Goal: Browse casually: Explore the website without a specific task or goal

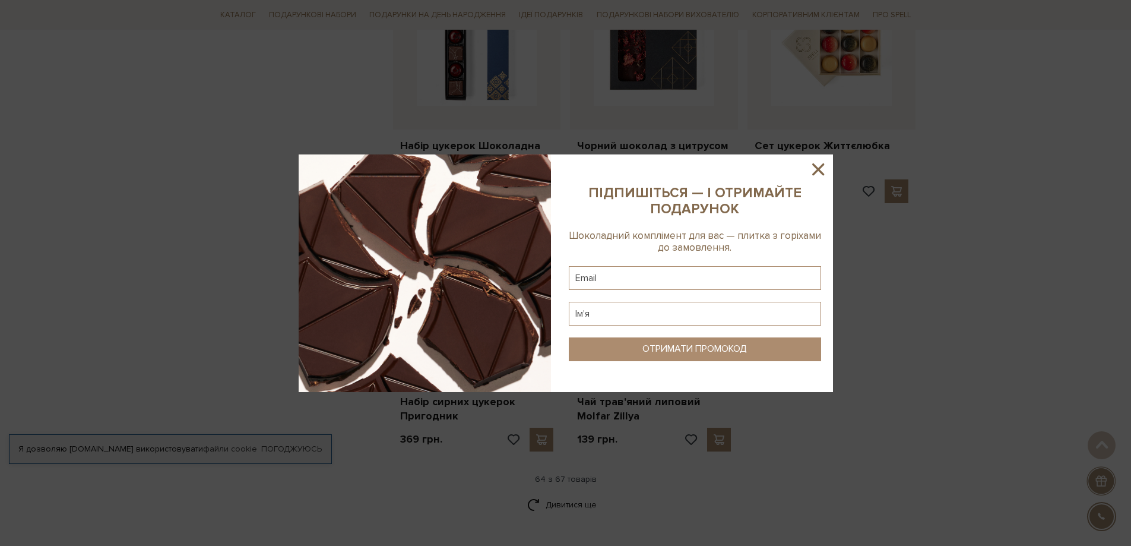
scroll to position [5403, 0]
click at [816, 166] on icon at bounding box center [818, 169] width 12 height 12
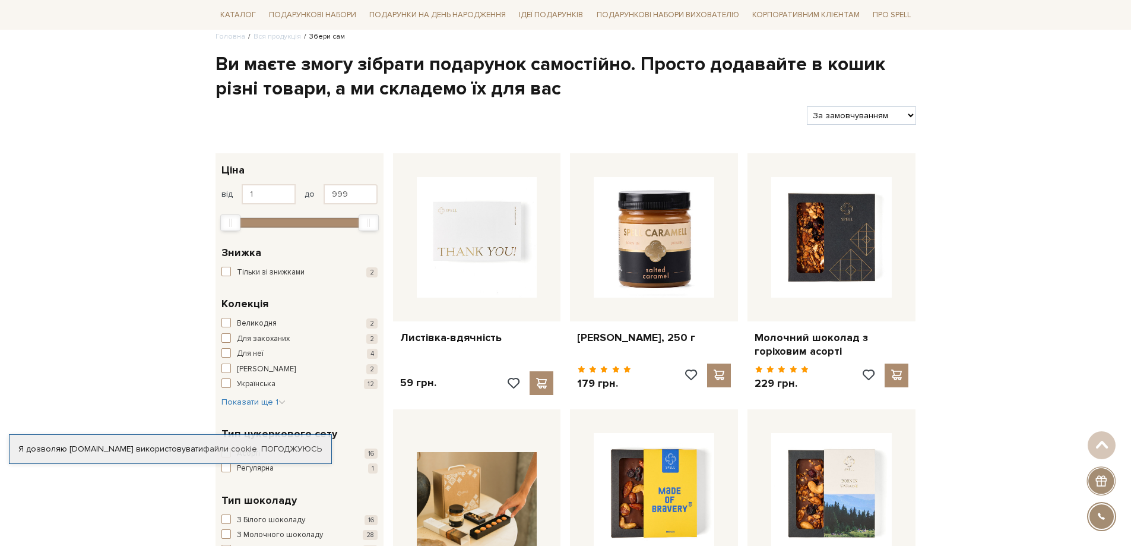
scroll to position [0, 0]
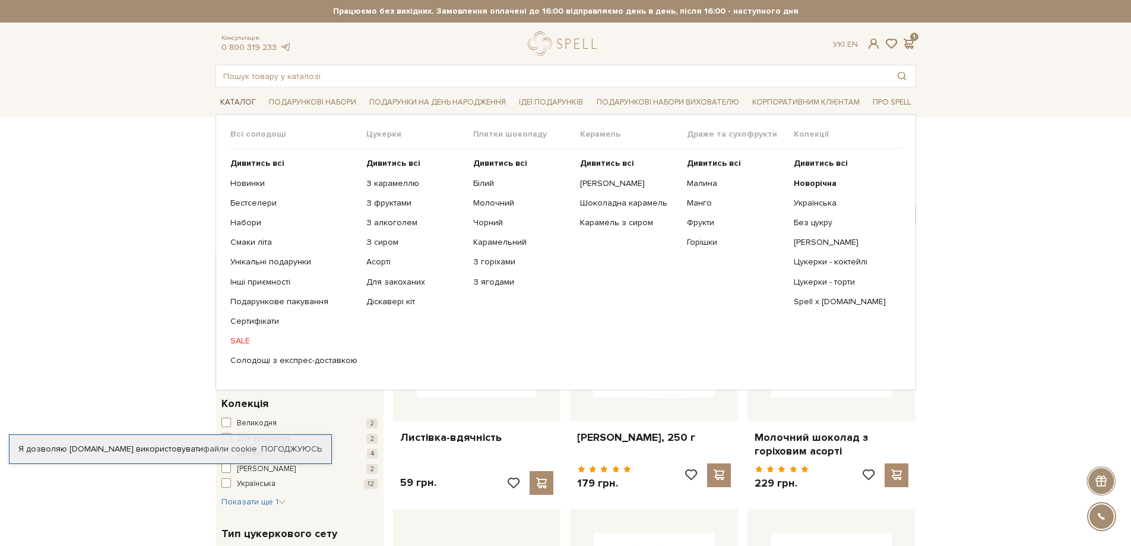
click at [221, 97] on link "Каталог" at bounding box center [238, 102] width 45 height 18
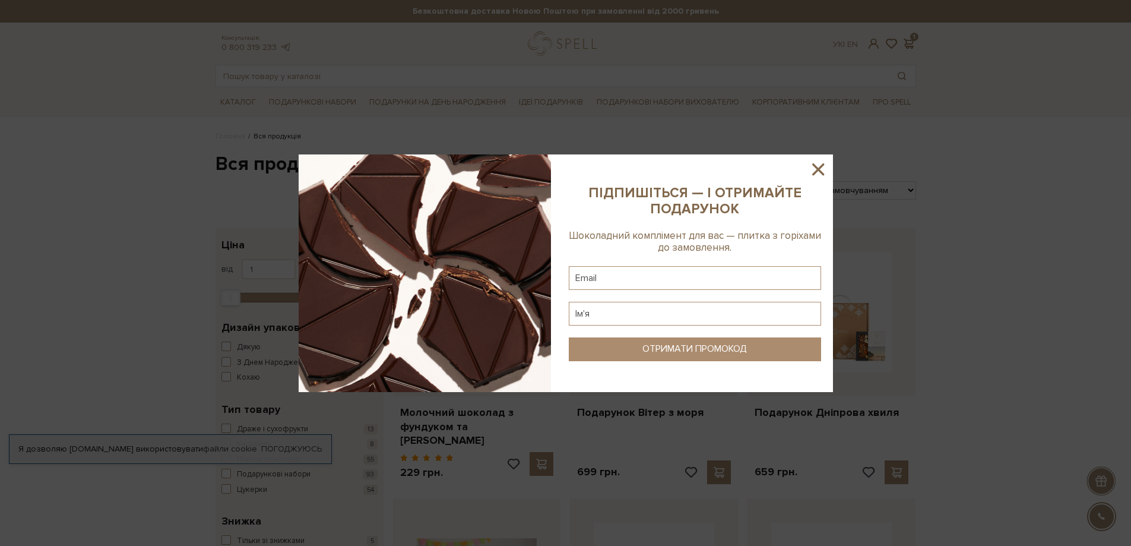
click at [818, 170] on icon at bounding box center [818, 169] width 12 height 12
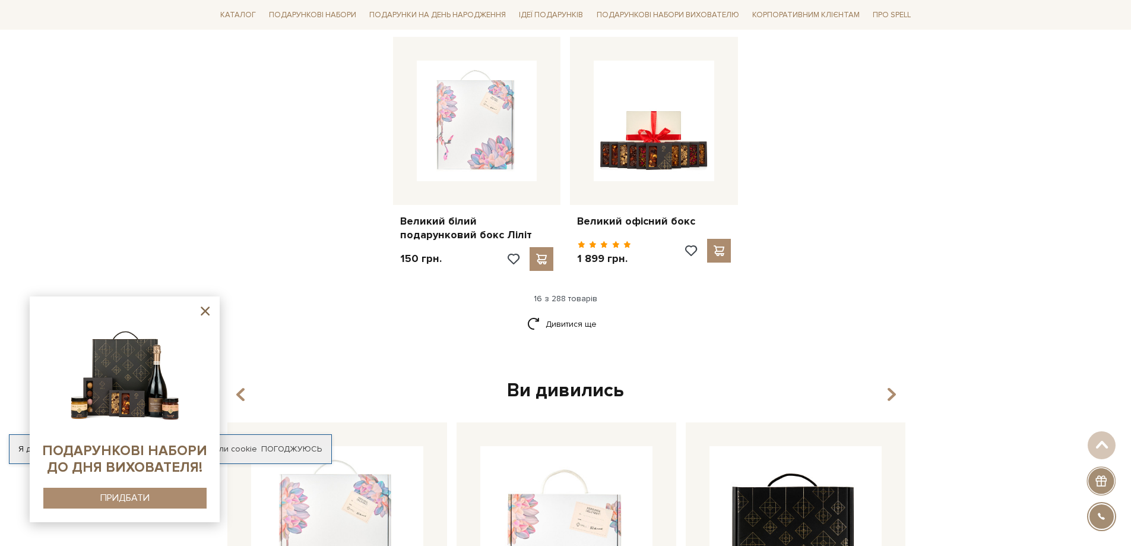
scroll to position [1484, 0]
click at [536, 313] on link "Дивитися ще" at bounding box center [565, 323] width 77 height 21
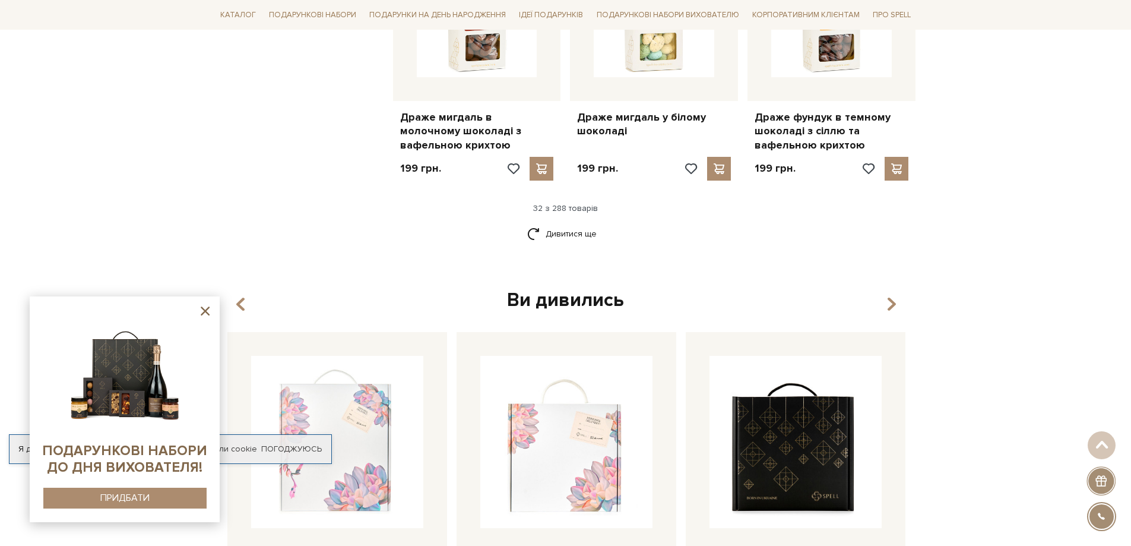
scroll to position [2850, 0]
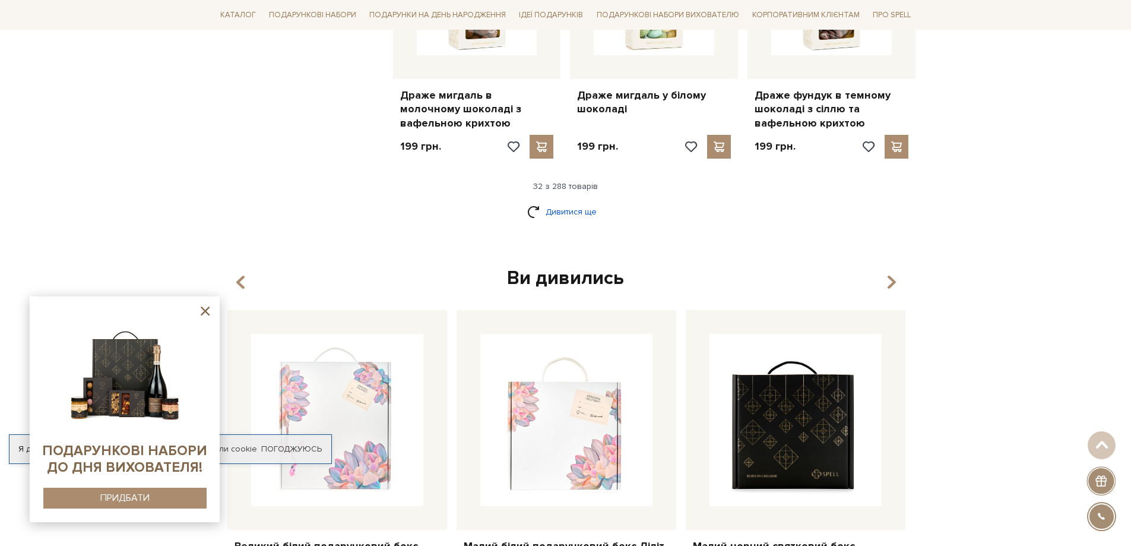
click at [552, 201] on link "Дивитися ще" at bounding box center [565, 211] width 77 height 21
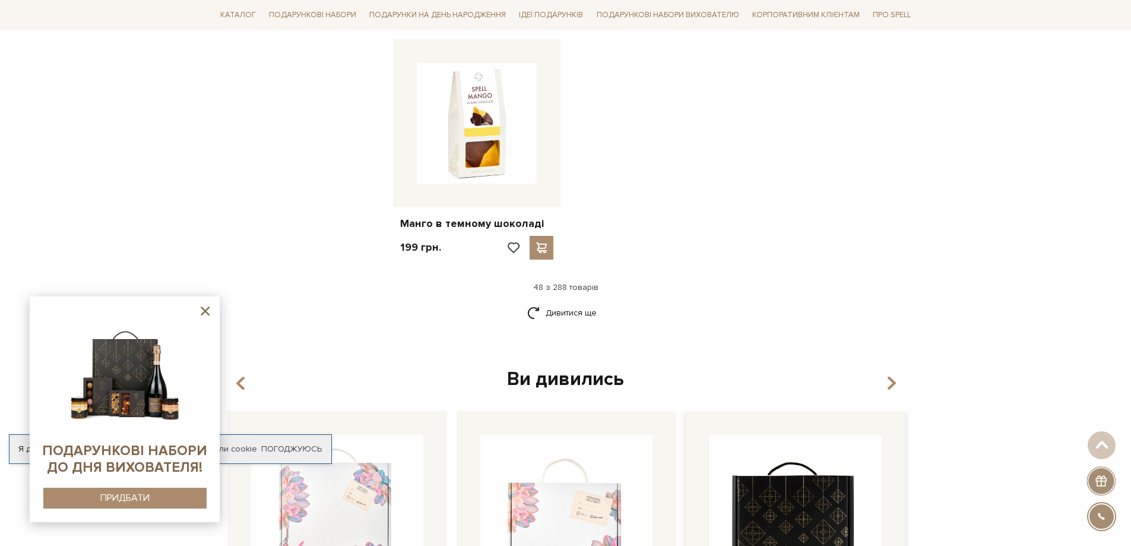
scroll to position [4275, 0]
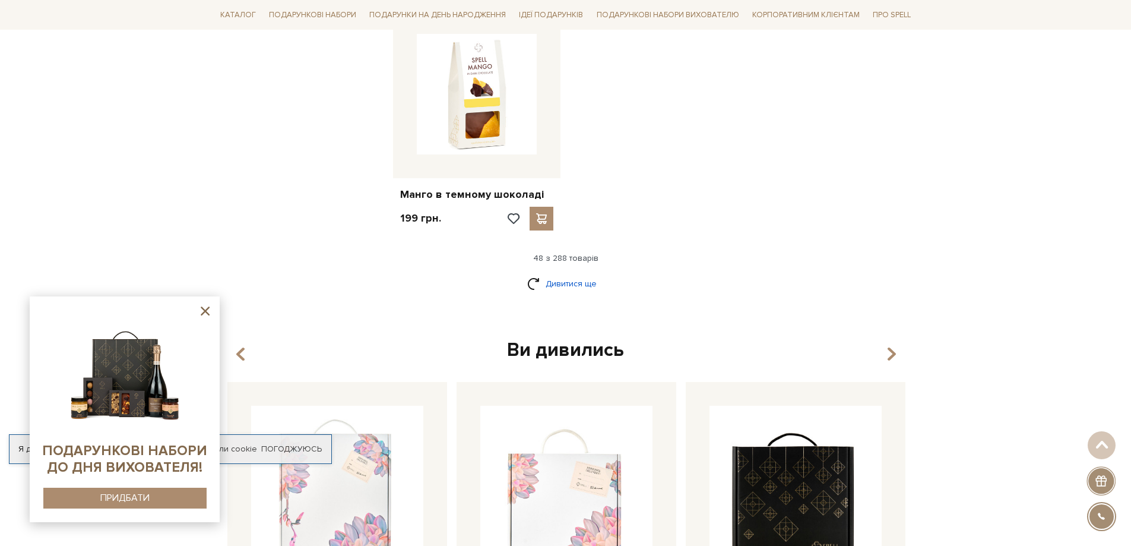
click at [535, 273] on link "Дивитися ще" at bounding box center [565, 283] width 77 height 21
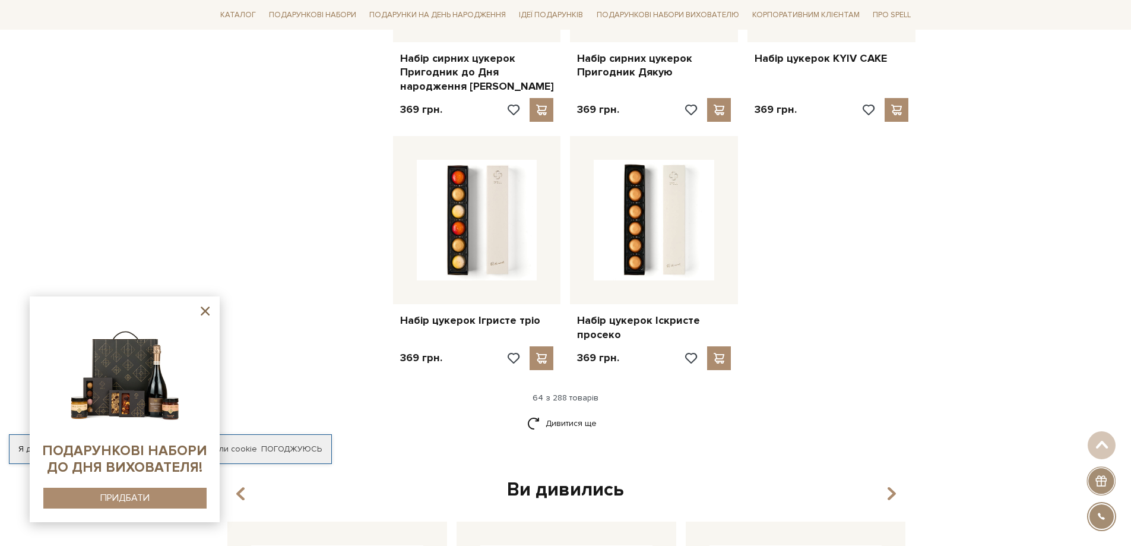
scroll to position [5463, 0]
click at [543, 411] on link "Дивитися ще" at bounding box center [565, 421] width 77 height 21
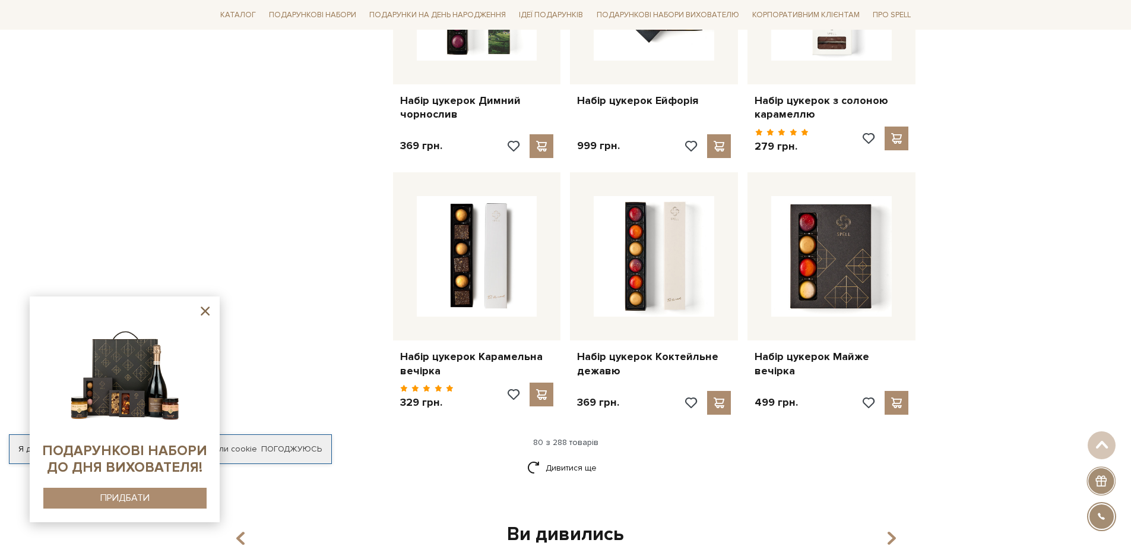
scroll to position [6888, 0]
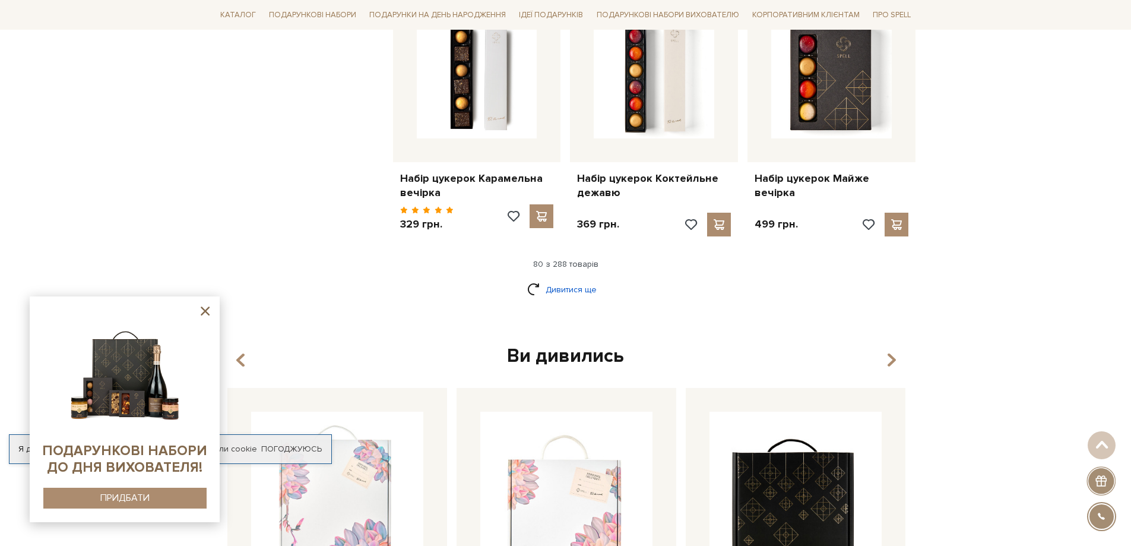
click at [542, 279] on link "Дивитися ще" at bounding box center [565, 289] width 77 height 21
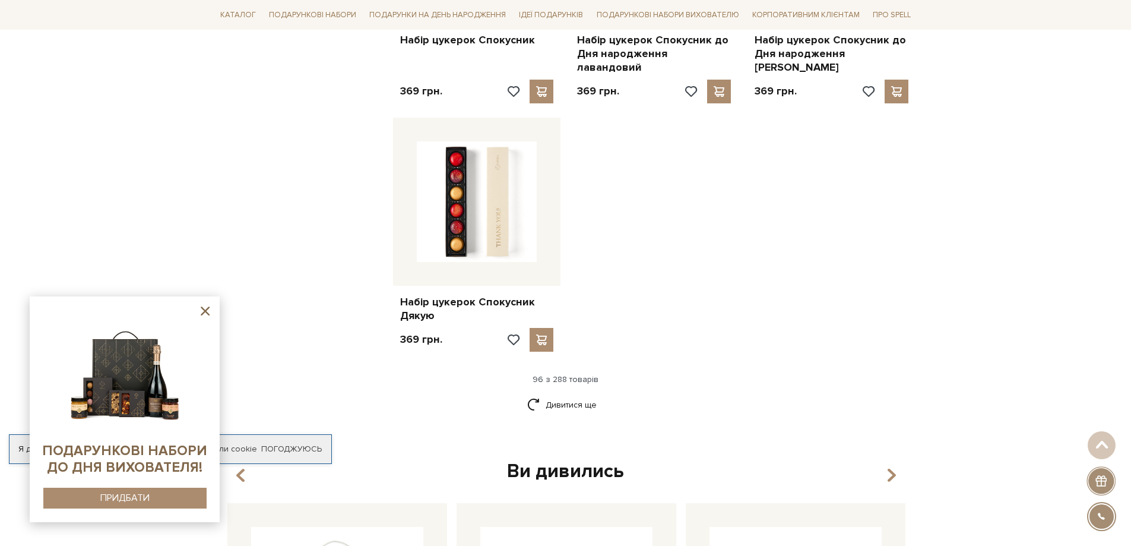
scroll to position [8313, 0]
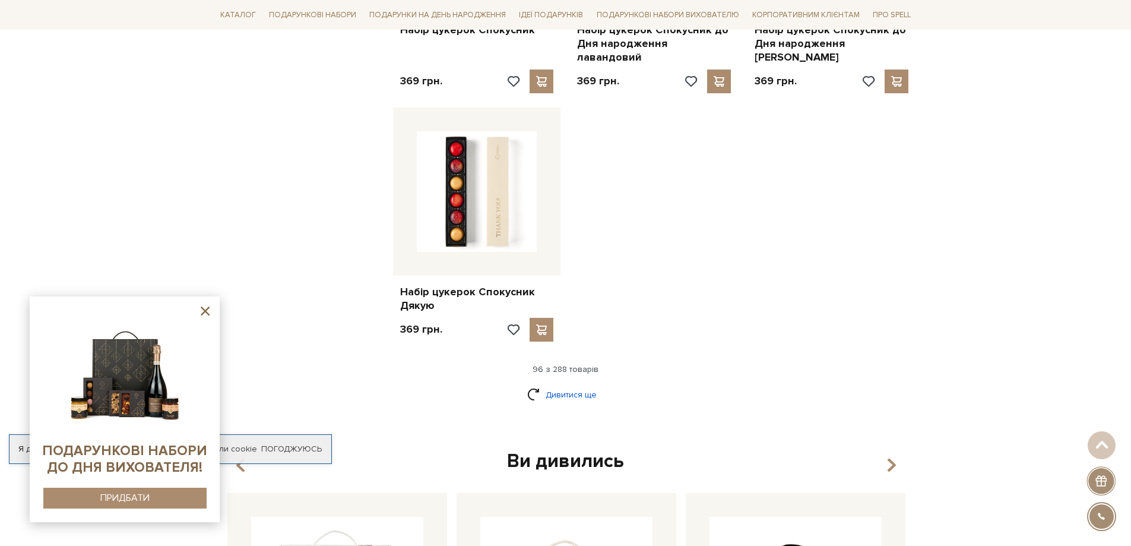
click at [531, 384] on link "Дивитися ще" at bounding box center [565, 394] width 77 height 21
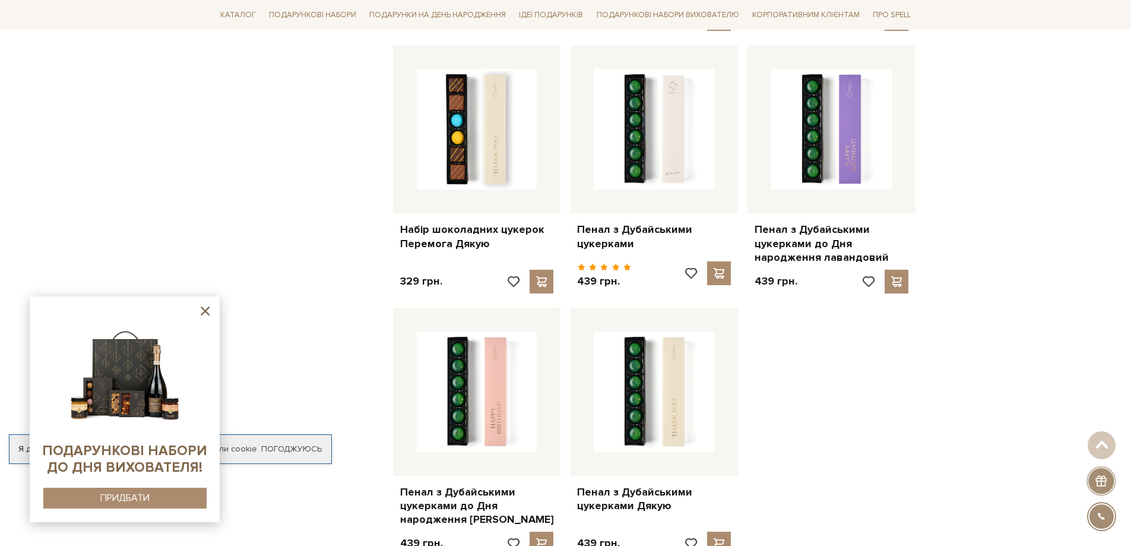
scroll to position [9501, 0]
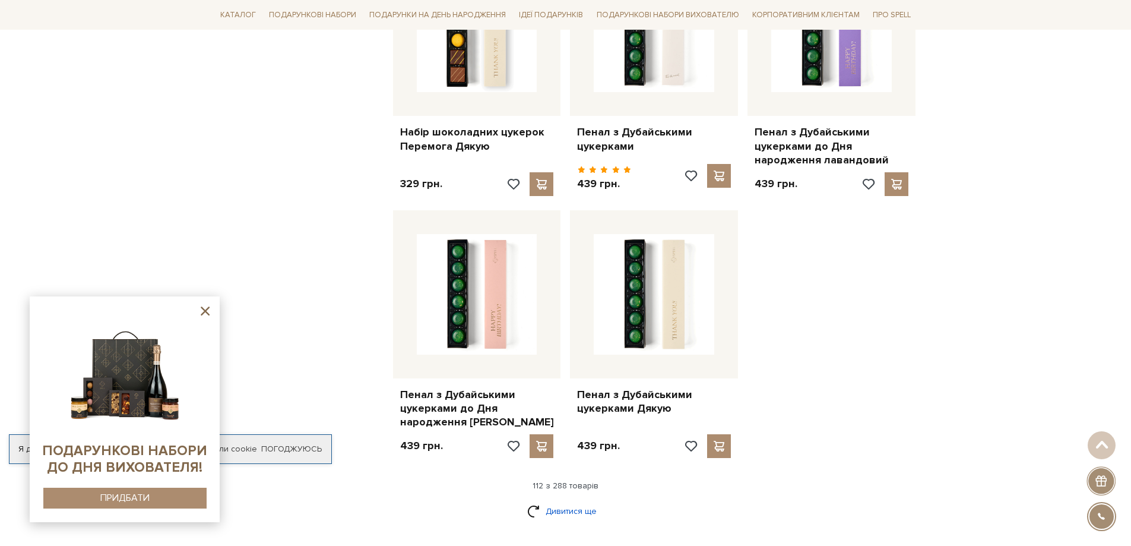
click at [578, 501] on link "Дивитися ще" at bounding box center [565, 511] width 77 height 21
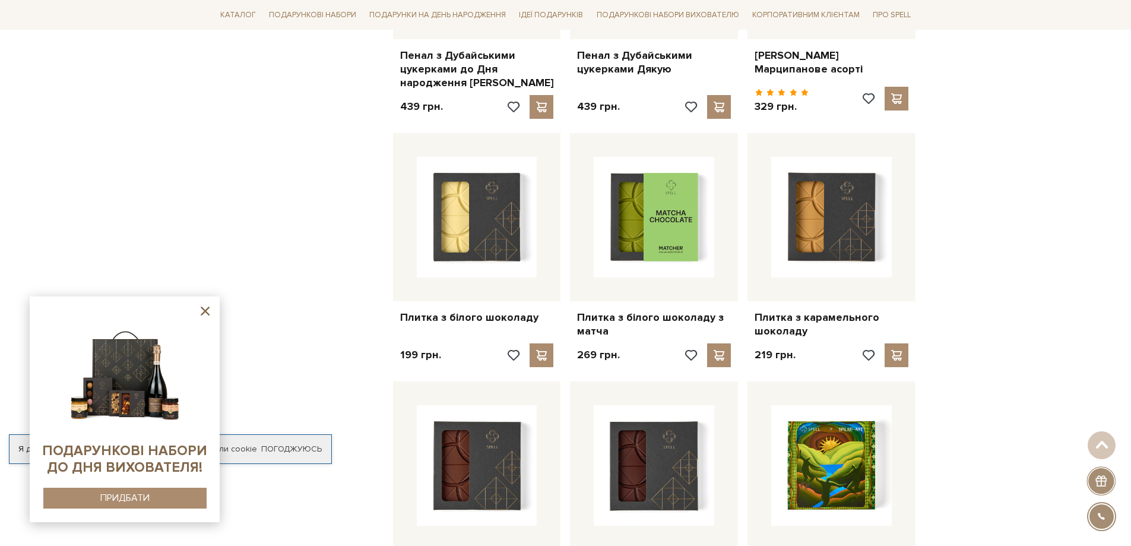
scroll to position [9857, 0]
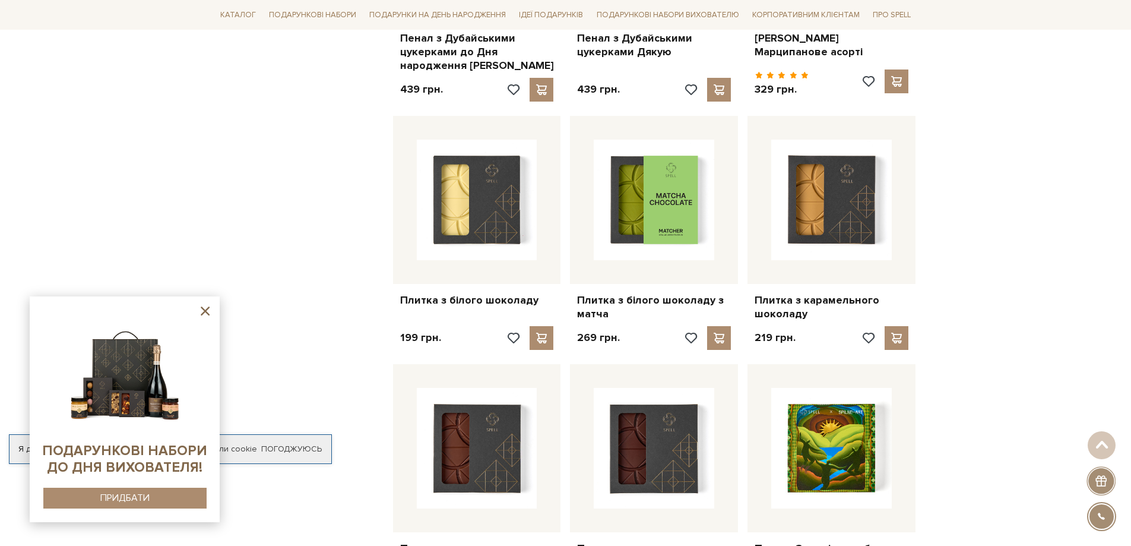
click at [206, 311] on icon at bounding box center [205, 310] width 9 height 9
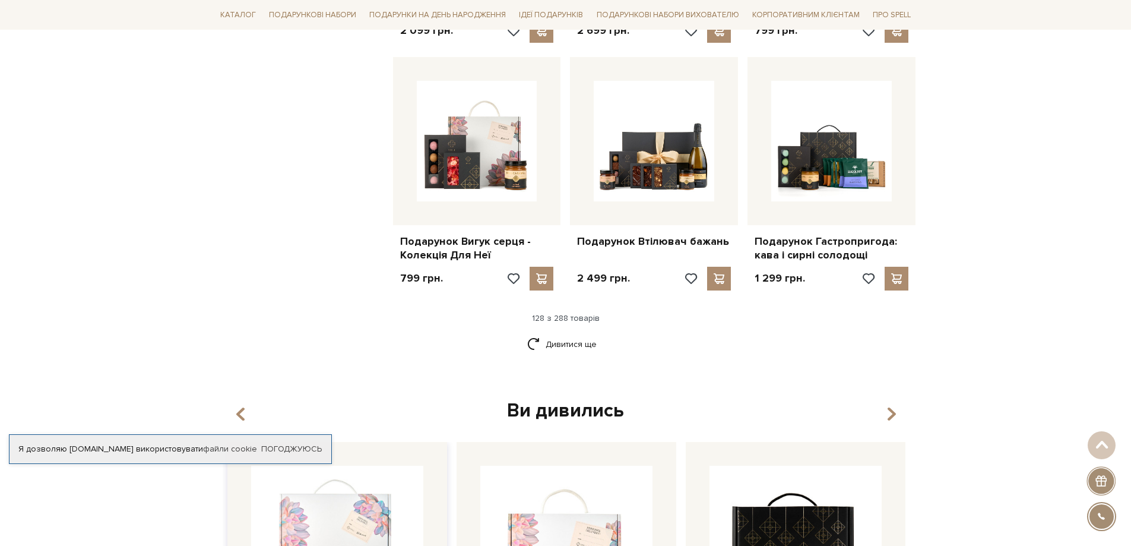
scroll to position [10926, 0]
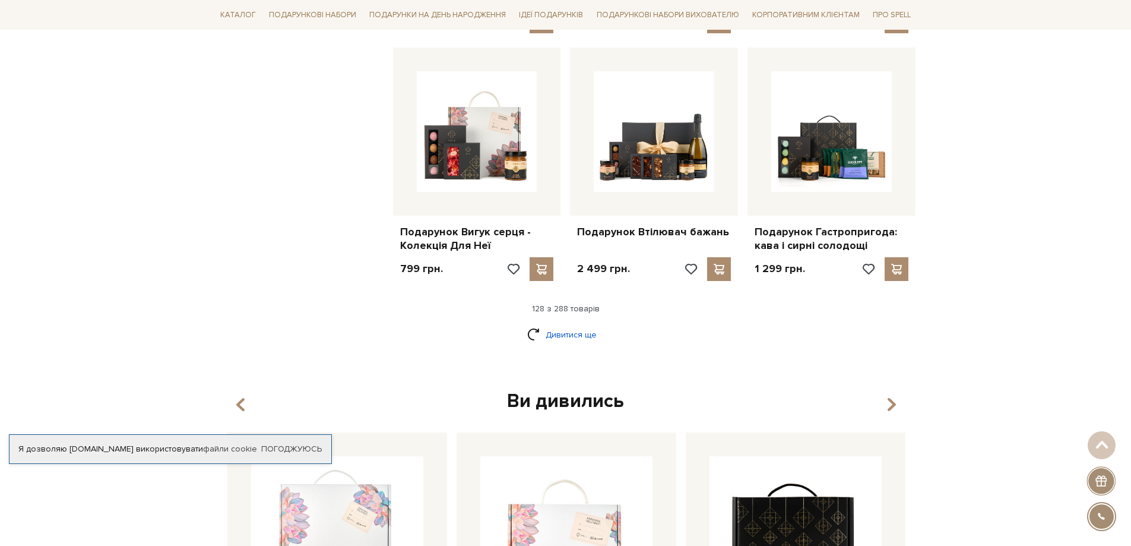
click at [548, 324] on link "Дивитися ще" at bounding box center [565, 334] width 77 height 21
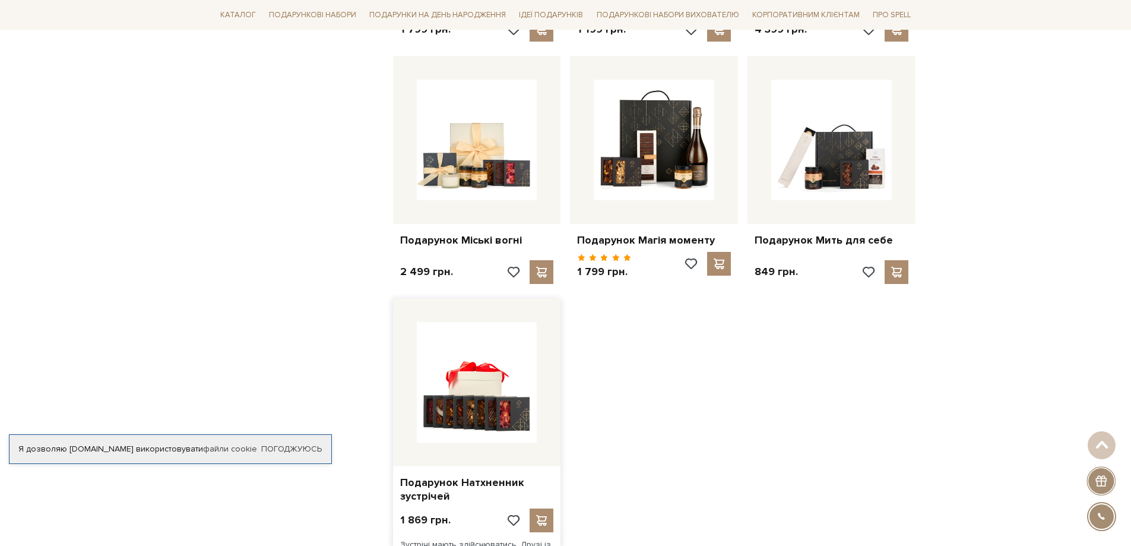
scroll to position [12173, 0]
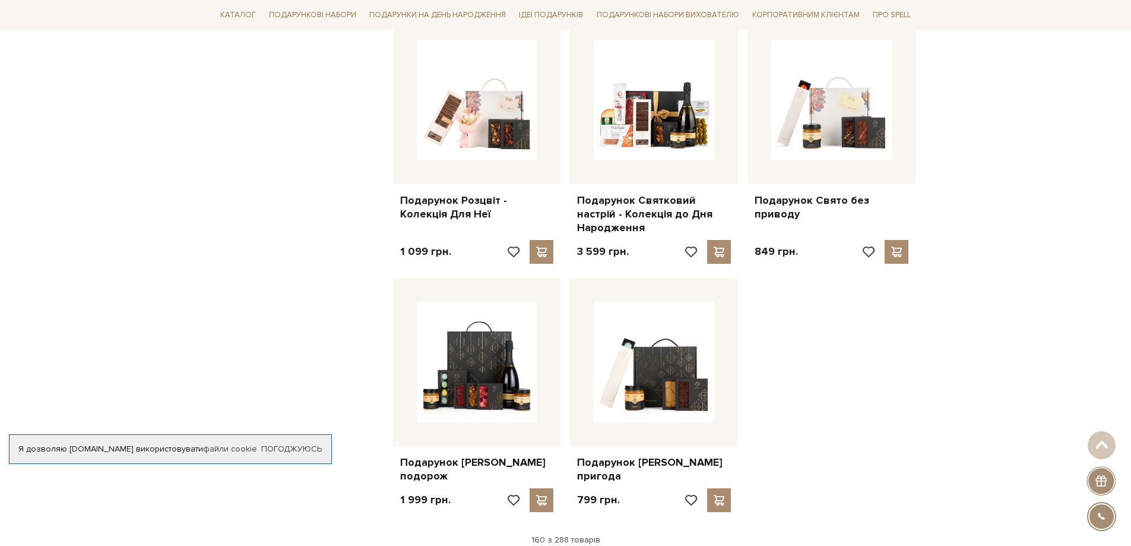
scroll to position [13538, 0]
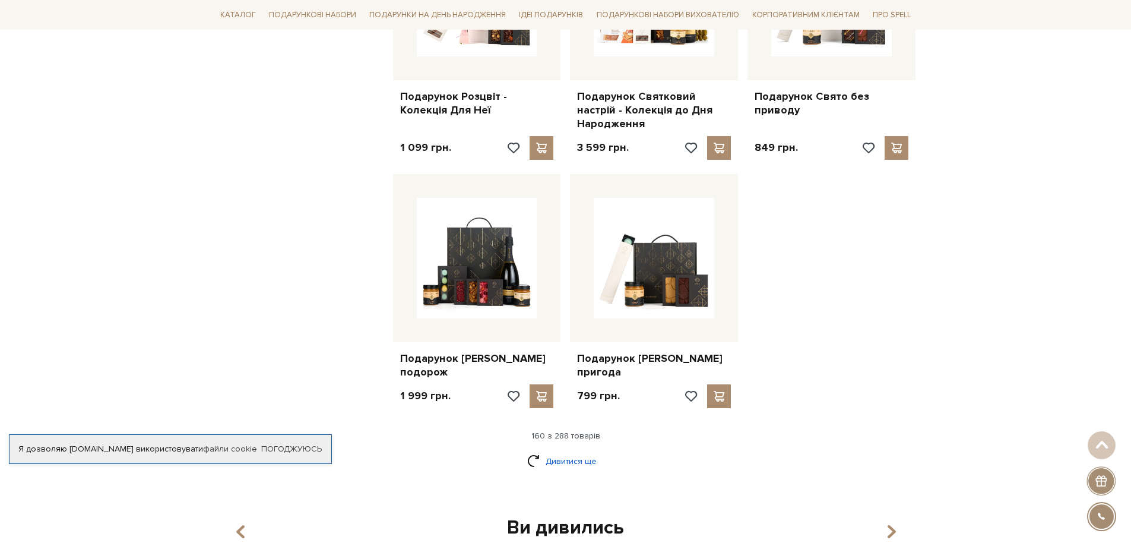
click at [542, 451] on link "Дивитися ще" at bounding box center [565, 461] width 77 height 21
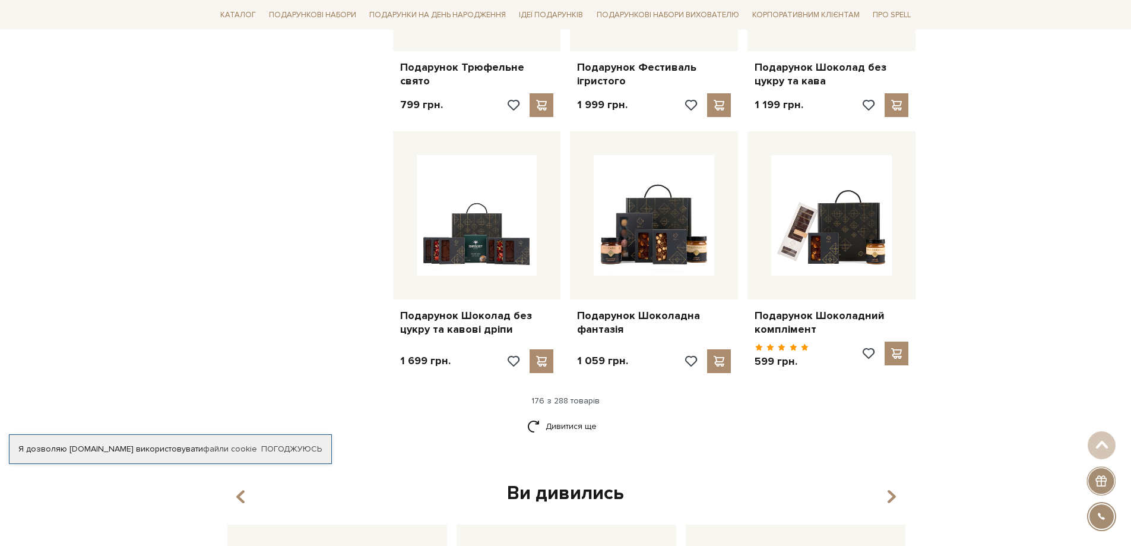
scroll to position [14845, 0]
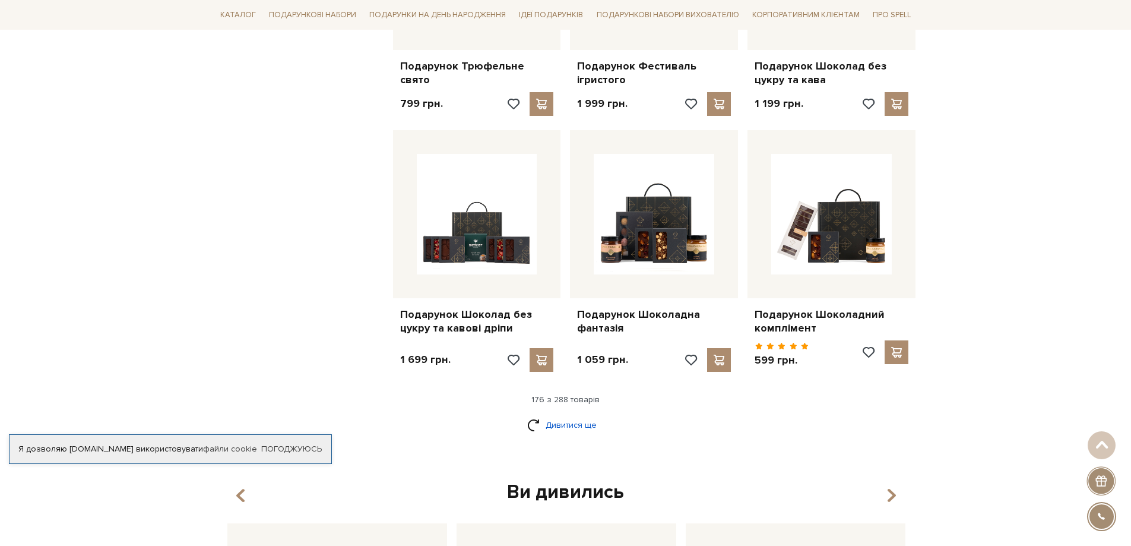
click at [553, 414] on link "Дивитися ще" at bounding box center [565, 424] width 77 height 21
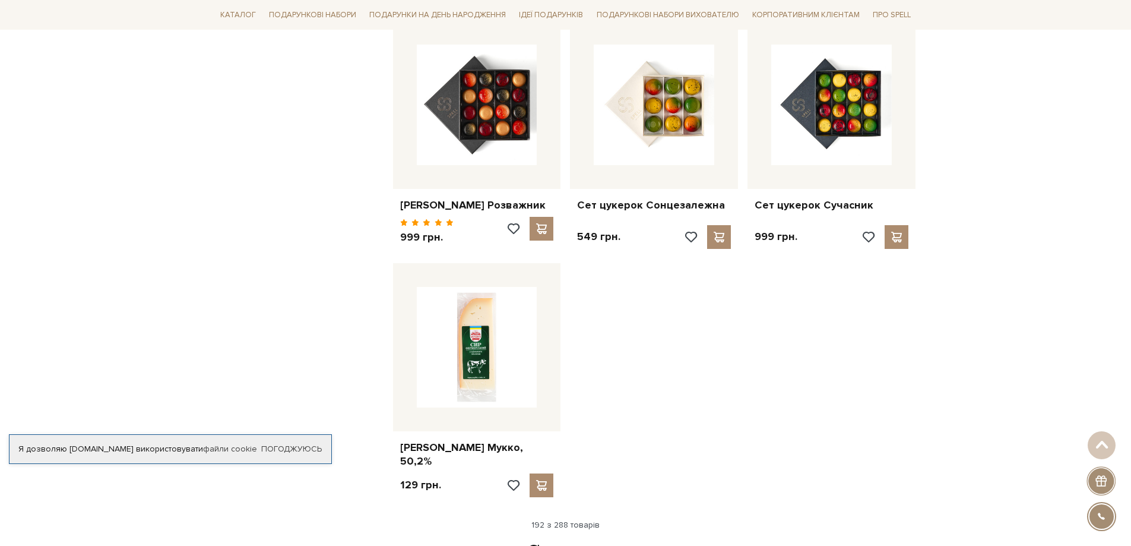
scroll to position [16270, 0]
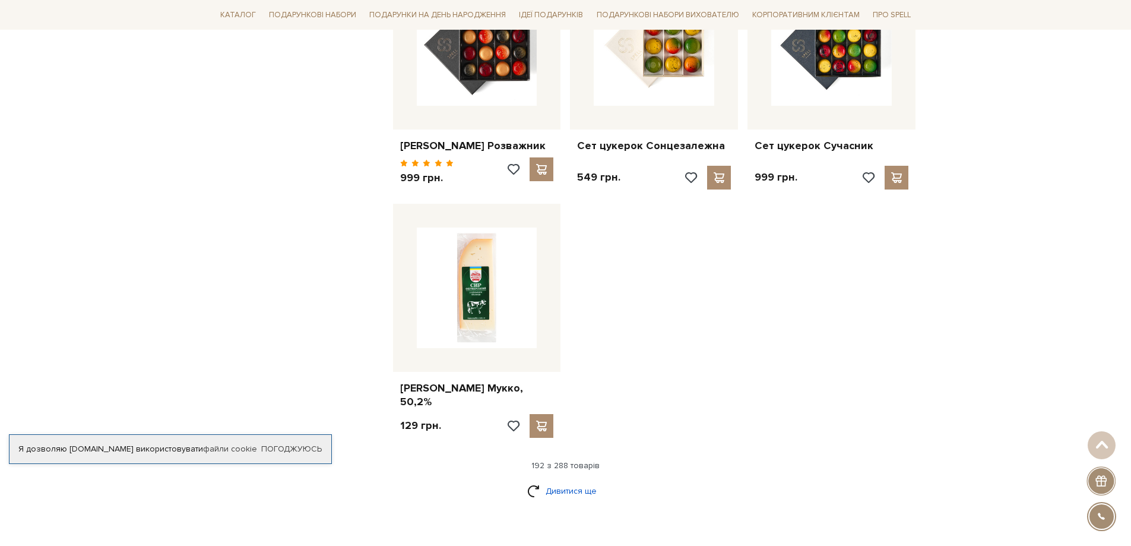
click at [546, 480] on link "Дивитися ще" at bounding box center [565, 490] width 77 height 21
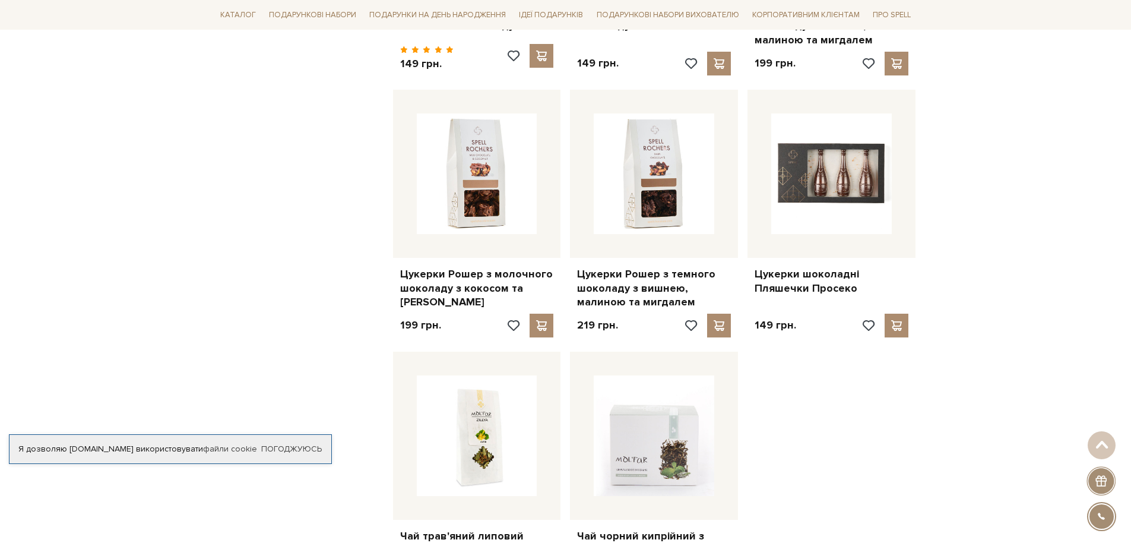
scroll to position [17576, 0]
